Goal: Information Seeking & Learning: Learn about a topic

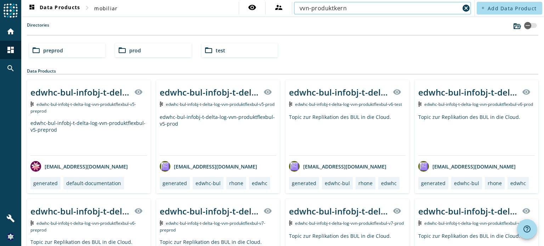
type input "vvn-produktkern"
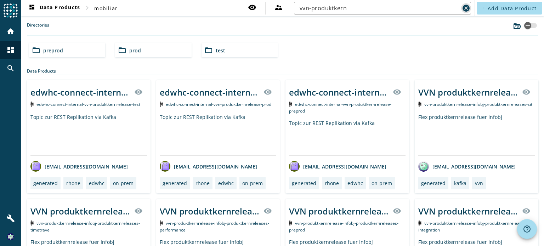
click at [70, 224] on span "vvn-produktkernrelease-infobj-produktkernreleases-timetravel" at bounding box center [85, 226] width 110 height 13
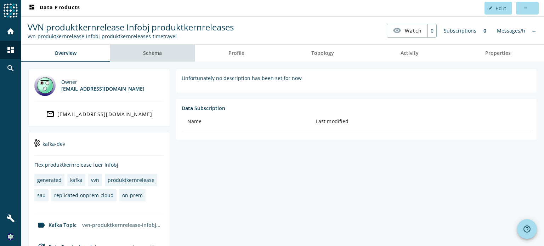
click at [163, 54] on link "Schema" at bounding box center [152, 53] width 85 height 17
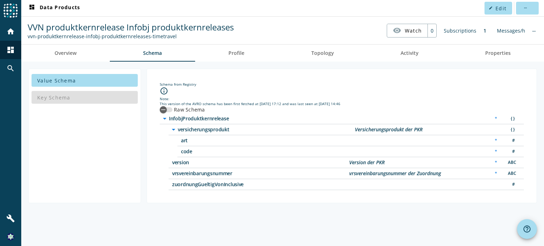
click at [174, 173] on span "vrsvereinbarungsnummer" at bounding box center [260, 173] width 177 height 5
click at [196, 127] on span "versicherungsprodukt" at bounding box center [266, 129] width 177 height 5
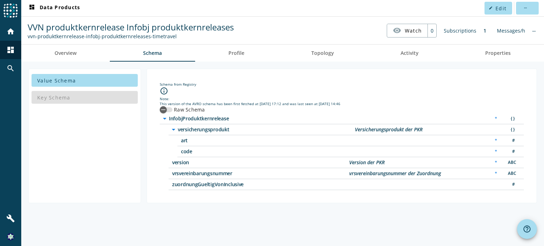
copy span "versicherungsprodukt"
